Goal: Book appointment/travel/reservation

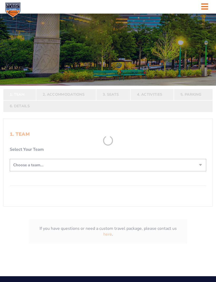
scroll to position [61, 0]
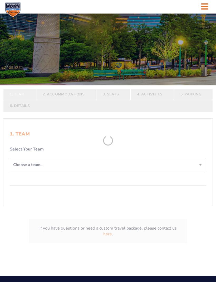
click at [110, 242] on form "[US_STATE] [US_STATE] Travel Package [US_STATE][GEOGRAPHIC_DATA] [US_STATE] Sta…" at bounding box center [108, 99] width 216 height 320
click at [108, 243] on form "[US_STATE] [US_STATE] Travel Package [US_STATE][GEOGRAPHIC_DATA] [US_STATE] Sta…" at bounding box center [108, 99] width 216 height 320
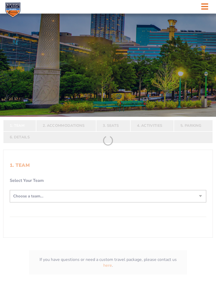
scroll to position [0, 0]
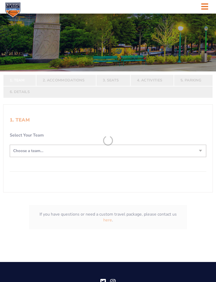
scroll to position [75, 0]
click at [34, 162] on form "[US_STATE] [US_STATE] Travel Package [US_STATE][GEOGRAPHIC_DATA] [US_STATE] Sta…" at bounding box center [108, 85] width 216 height 320
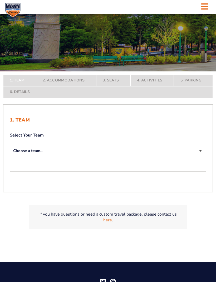
click at [27, 155] on select "Choose a team... [US_STATE] Wildcats [US_STATE] State Buckeyes [US_STATE] Tar H…" at bounding box center [108, 151] width 197 height 12
select select "12956"
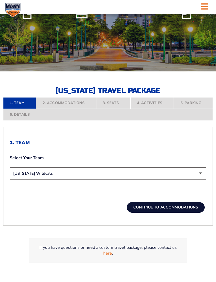
click at [140, 213] on button "Continue To Accommodations" at bounding box center [166, 207] width 78 height 11
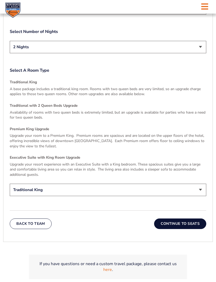
scroll to position [717, 0]
click at [170, 229] on button "Continue To Seats" at bounding box center [180, 224] width 52 height 11
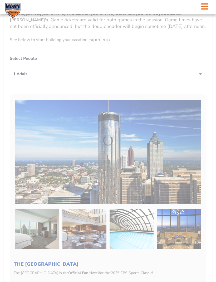
scroll to position [127, 0]
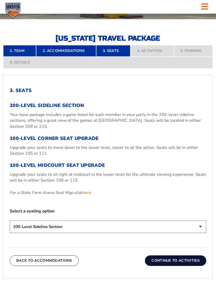
click at [157, 266] on button "Continue To Activities" at bounding box center [175, 261] width 61 height 11
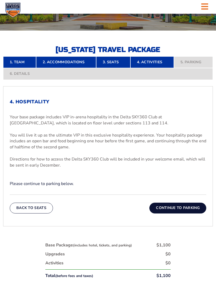
scroll to position [116, 0]
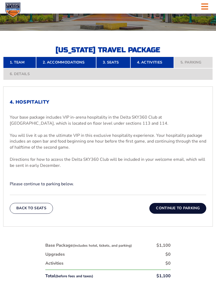
click at [162, 214] on button "Continue To Parking" at bounding box center [178, 208] width 57 height 11
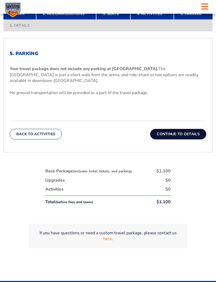
scroll to position [181, 0]
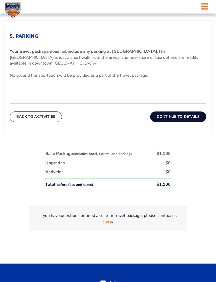
click at [166, 122] on button "Continue To Details" at bounding box center [178, 117] width 56 height 11
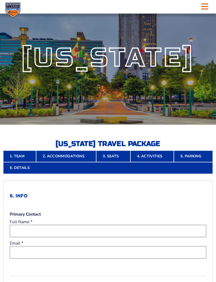
scroll to position [0, 0]
